Goal: Task Accomplishment & Management: Manage account settings

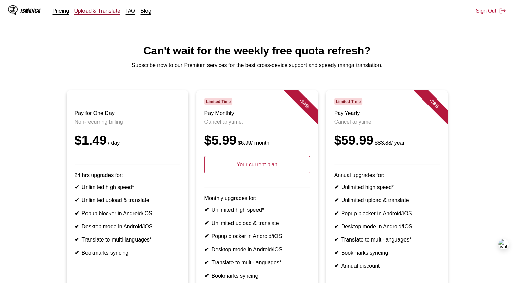
click at [98, 13] on link "Upload & Translate" at bounding box center [97, 10] width 46 height 7
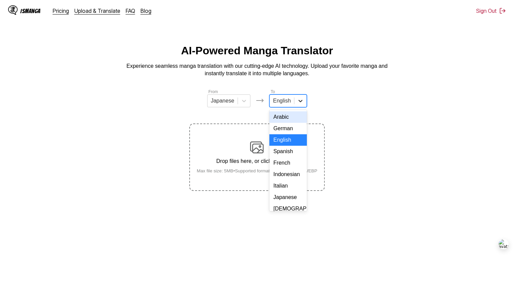
click at [303, 106] on div at bounding box center [300, 101] width 12 height 12
click at [281, 169] on div "French" at bounding box center [287, 162] width 37 height 11
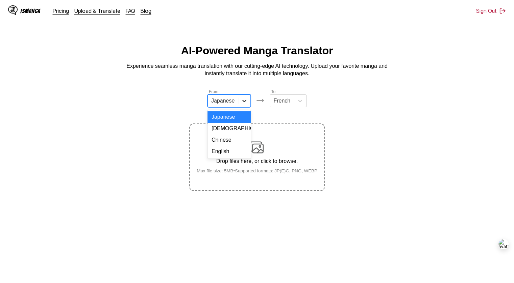
click at [242, 102] on icon at bounding box center [244, 101] width 4 height 2
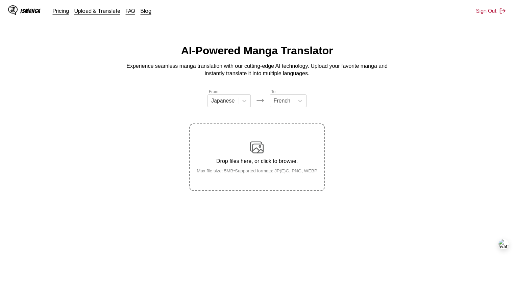
click at [172, 252] on main "AI-Powered Manga Translator Experience seamless manga translation with our cutt…" at bounding box center [257, 172] width 514 height 255
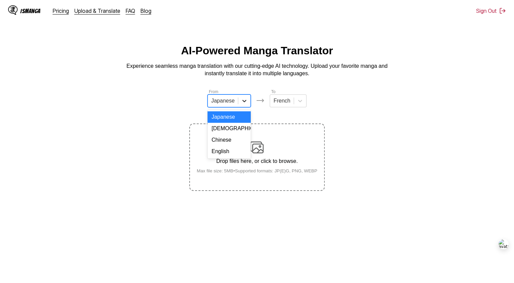
click at [243, 104] on icon at bounding box center [244, 101] width 7 height 7
click at [229, 146] on div "Chinese" at bounding box center [228, 139] width 43 height 11
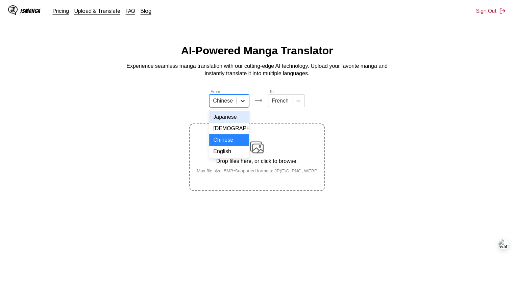
click at [242, 102] on icon at bounding box center [243, 101] width 4 height 2
click at [231, 123] on div "Japanese" at bounding box center [229, 116] width 40 height 11
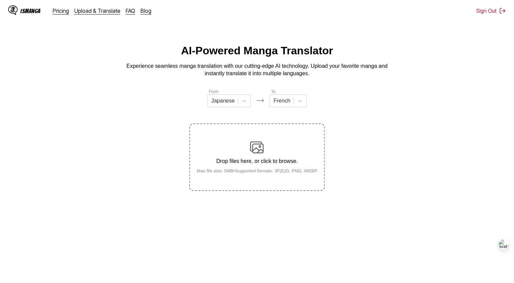
click at [247, 161] on p "Drop files here, or click to browse." at bounding box center [256, 161] width 131 height 6
click at [0, 0] on input "Drop files here, or click to browse. Max file size: 5MB • Supported formats: JP…" at bounding box center [0, 0] width 0 height 0
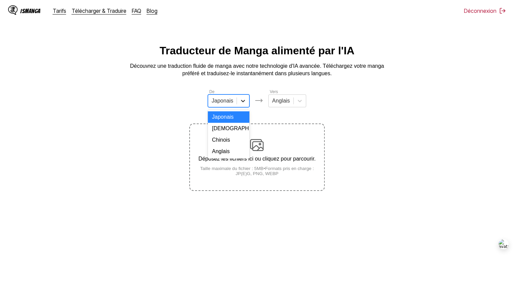
click at [243, 104] on icon at bounding box center [243, 101] width 7 height 7
click at [233, 155] on div "Anglais" at bounding box center [229, 151] width 42 height 11
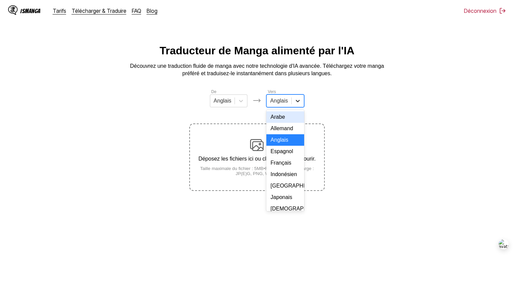
click at [297, 103] on icon at bounding box center [297, 101] width 7 height 7
click at [287, 169] on div "Français" at bounding box center [284, 162] width 37 height 11
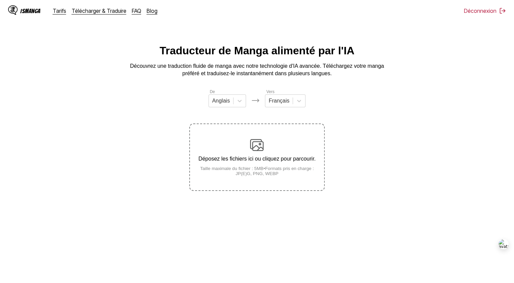
click at [261, 146] on img at bounding box center [257, 146] width 14 height 14
click at [0, 0] on input "Déposez les fichiers ici ou cliquez pour parcourir. Taille maximale du fichier …" at bounding box center [0, 0] width 0 height 0
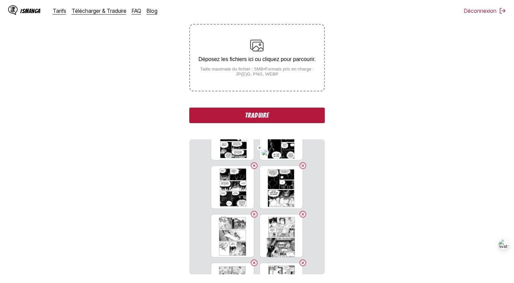
scroll to position [28, 0]
click at [246, 116] on button "Traduire" at bounding box center [256, 116] width 135 height 16
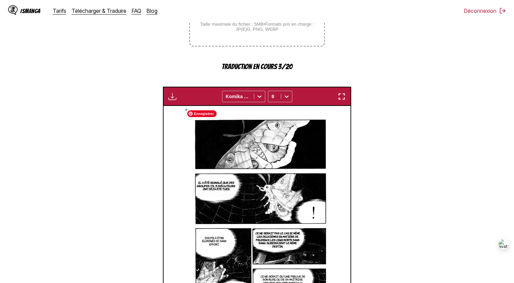
scroll to position [0, 0]
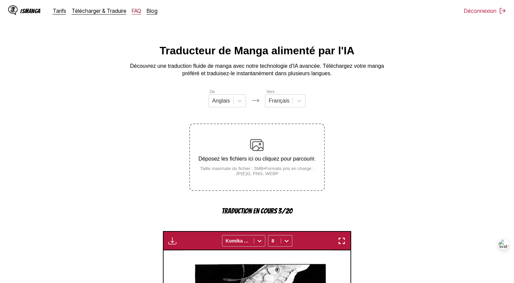
click at [132, 11] on link "FAQ" at bounding box center [136, 10] width 9 height 7
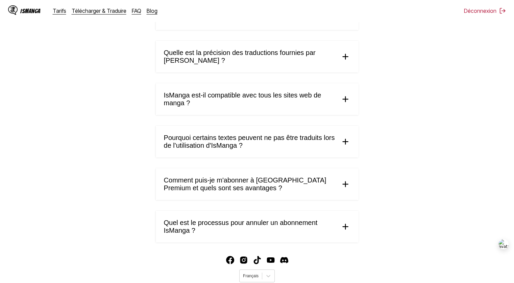
scroll to position [361, 0]
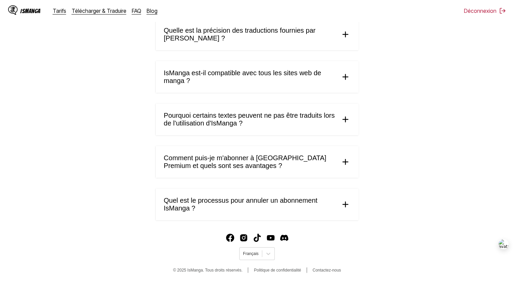
click at [249, 200] on span "Quel est le processus pour annuler un abonnement IsManga ?" at bounding box center [249, 205] width 171 height 16
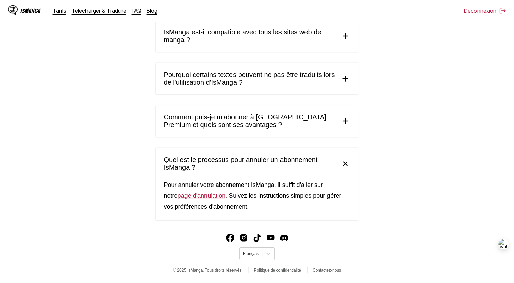
scroll to position [389, 0]
click at [191, 199] on link "page d'annulation" at bounding box center [202, 196] width 48 height 7
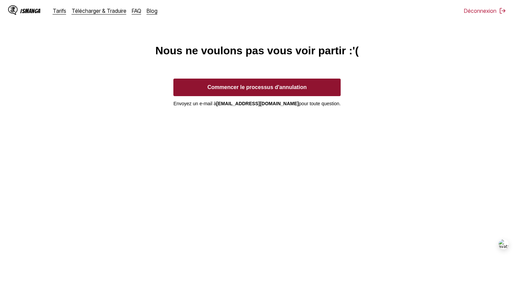
click at [255, 93] on button "Commencer le processus d'annulation" at bounding box center [256, 88] width 167 height 18
